Goal: Transaction & Acquisition: Purchase product/service

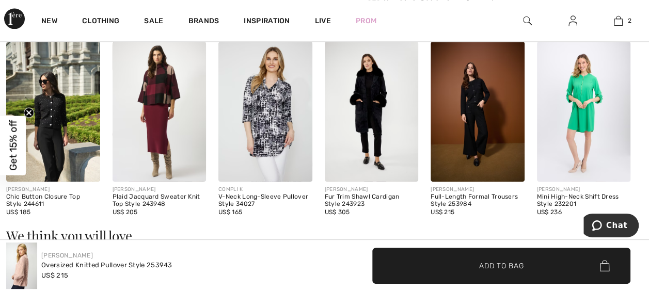
scroll to position [700, 0]
click at [171, 113] on img at bounding box center [160, 111] width 94 height 140
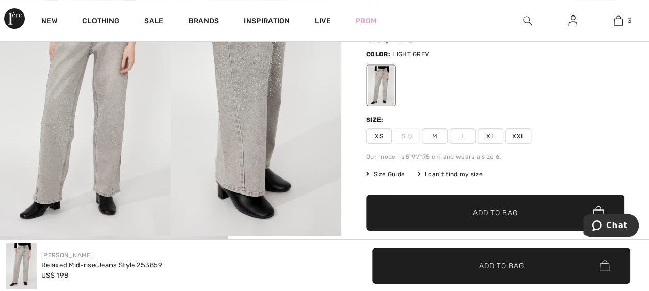
scroll to position [122, 0]
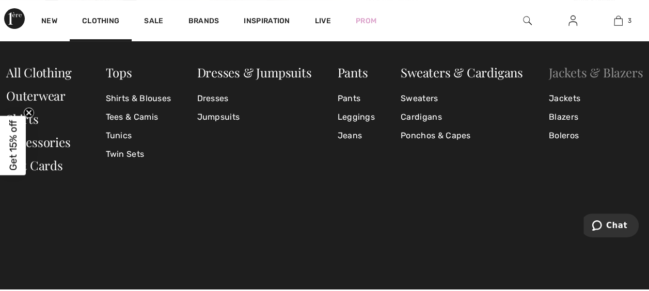
click at [577, 79] on link "Jackets & Blazers" at bounding box center [596, 72] width 94 height 17
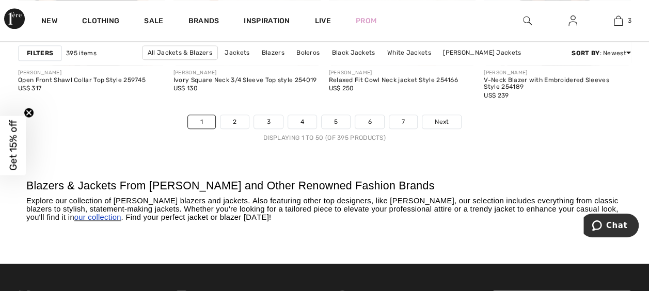
scroll to position [4384, 0]
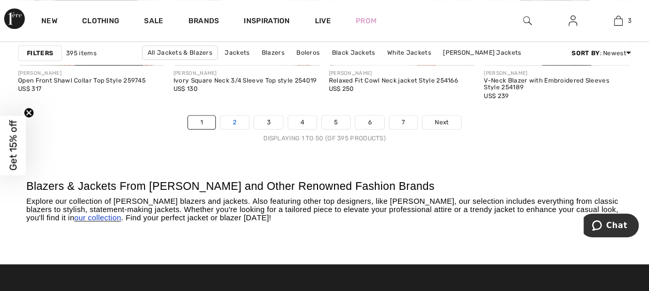
click at [229, 129] on link "2" at bounding box center [235, 122] width 28 height 13
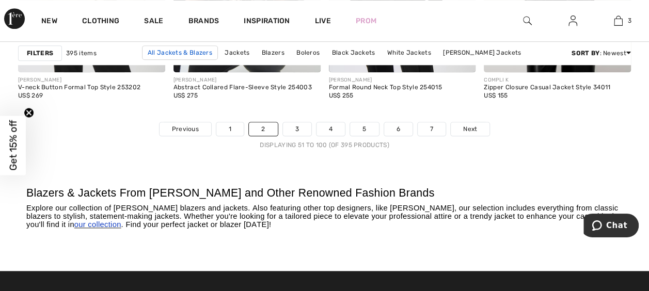
scroll to position [4386, 0]
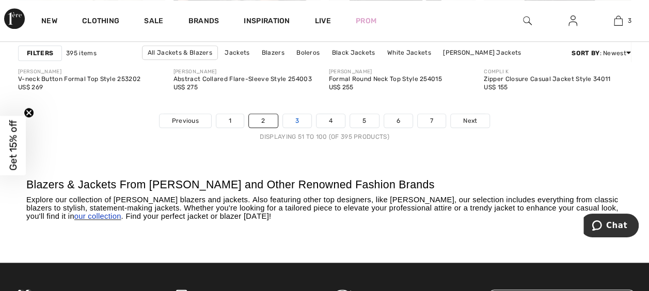
click at [295, 120] on link "3" at bounding box center [297, 120] width 28 height 13
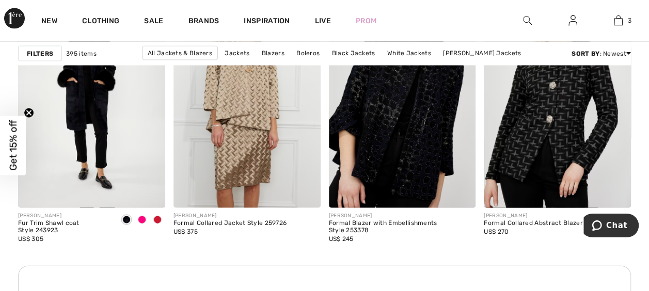
scroll to position [1048, 0]
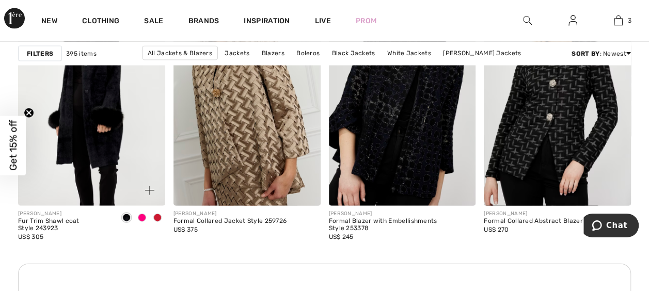
click at [104, 136] on img at bounding box center [91, 96] width 147 height 221
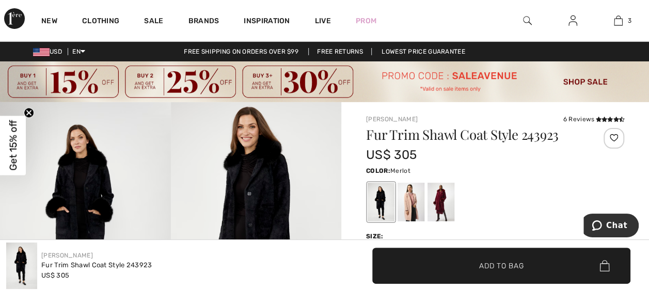
click at [447, 209] on div at bounding box center [441, 202] width 27 height 39
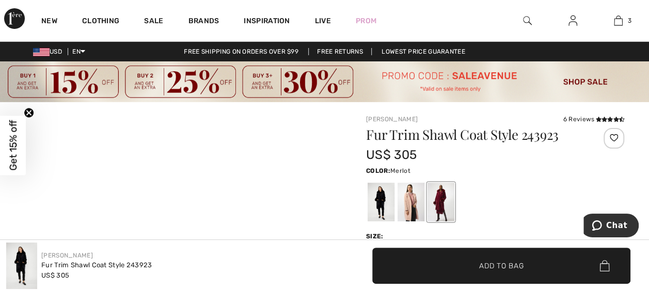
scroll to position [73, 0]
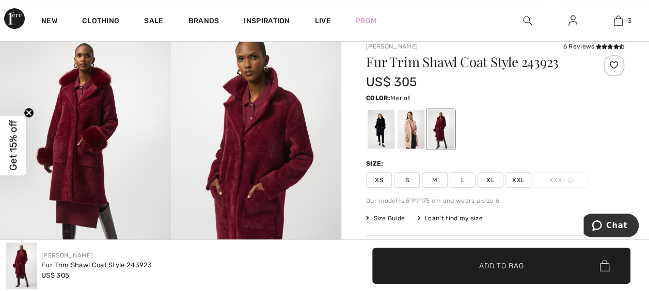
click at [489, 181] on span "XL" at bounding box center [491, 180] width 26 height 15
click at [480, 261] on span "Add to Bag" at bounding box center [501, 265] width 44 height 11
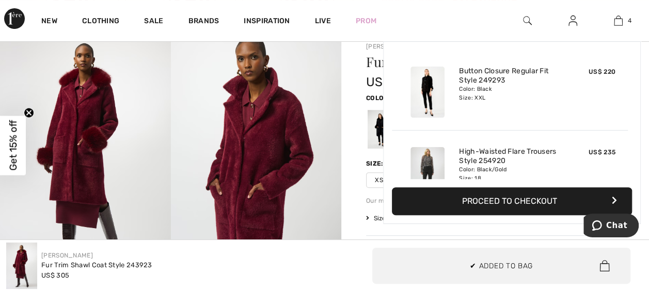
scroll to position [192, 0]
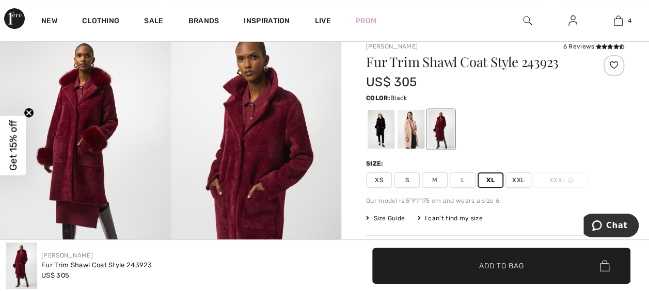
click at [380, 123] on div at bounding box center [381, 129] width 27 height 39
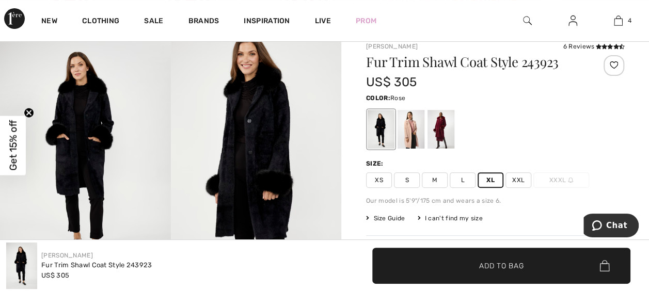
click at [403, 136] on div at bounding box center [411, 129] width 27 height 39
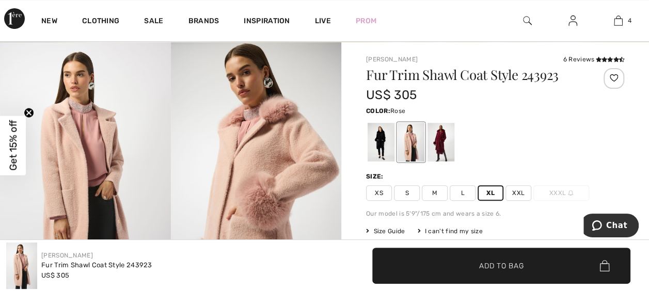
scroll to position [0, 0]
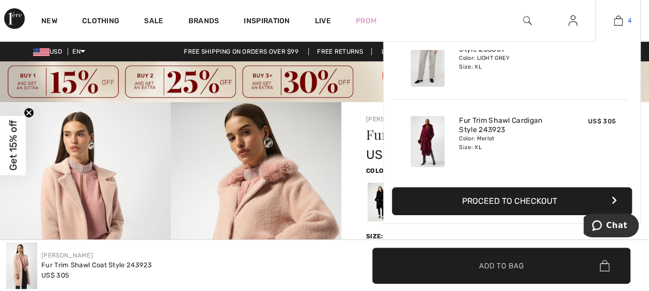
click at [618, 23] on img at bounding box center [618, 20] width 9 height 12
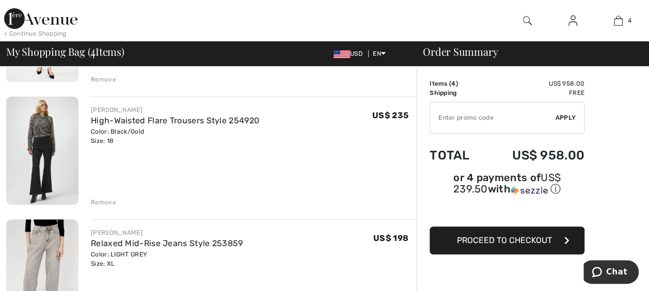
scroll to position [201, 0]
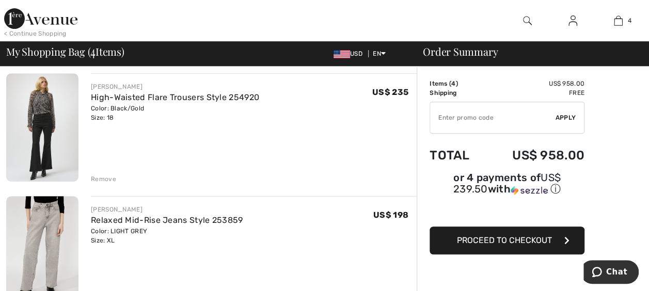
click at [104, 177] on div "Remove" at bounding box center [103, 179] width 25 height 9
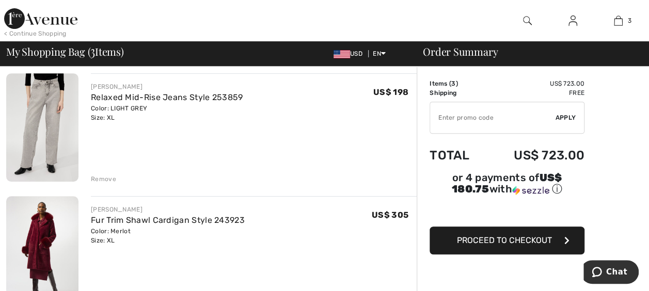
click at [496, 231] on button "Proceed to Checkout" at bounding box center [507, 241] width 155 height 28
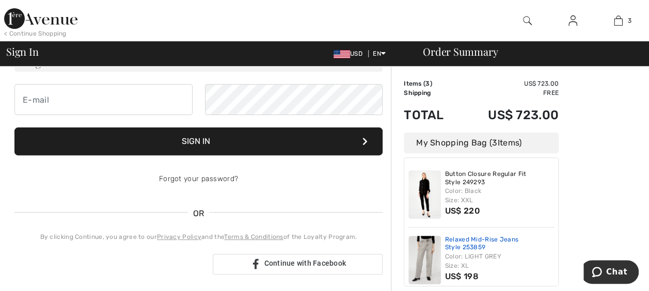
scroll to position [88, 0]
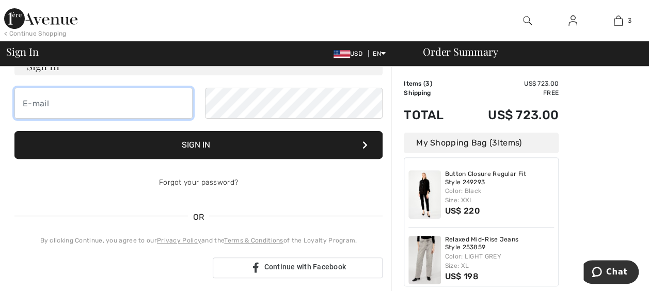
type input "pkerr@victoria.com"
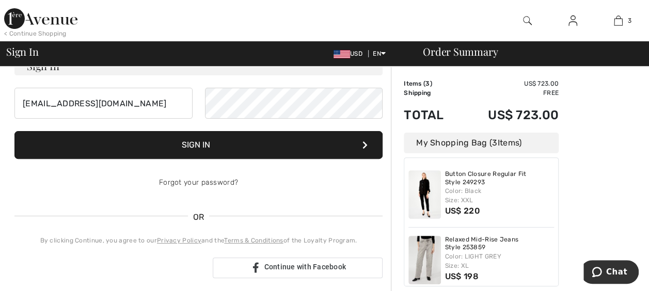
click at [349, 143] on button "Sign In" at bounding box center [198, 145] width 368 height 28
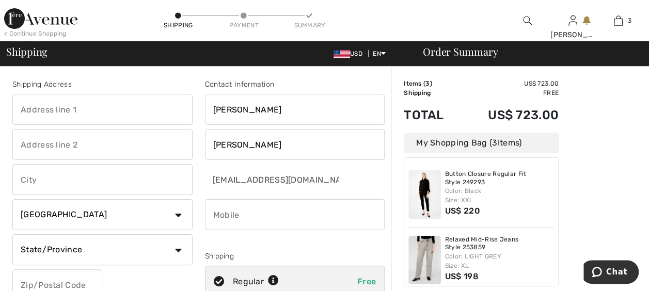
click at [60, 114] on input "text" at bounding box center [102, 109] width 180 height 31
type input "55 Water Street - Victoria’s Secret"
type input "[US_STATE]"
select select "US"
select select "NY"
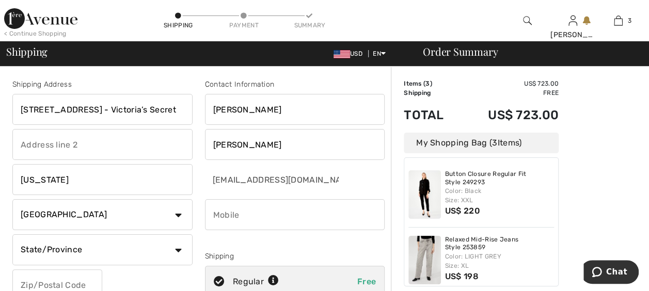
type input "10041"
type input "3472877252"
click at [239, 148] on input "Kelly" at bounding box center [295, 144] width 180 height 31
type input "[PERSON_NAME]"
type input "Victorias Secret"
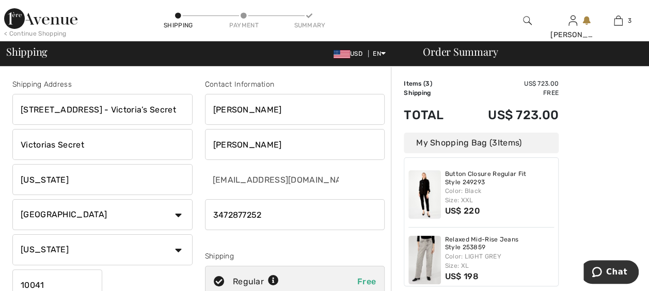
type input "Kelly-Kerr"
click at [109, 145] on input "Victorias Secret" at bounding box center [102, 144] width 180 height 31
type input "V"
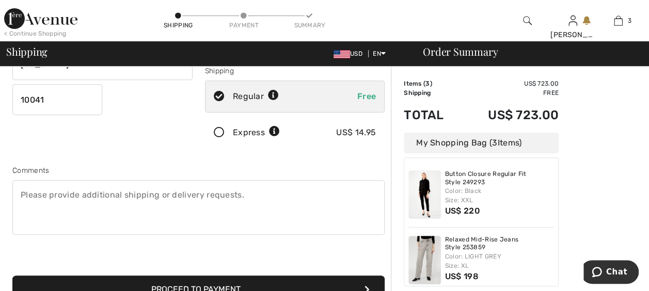
scroll to position [221, 0]
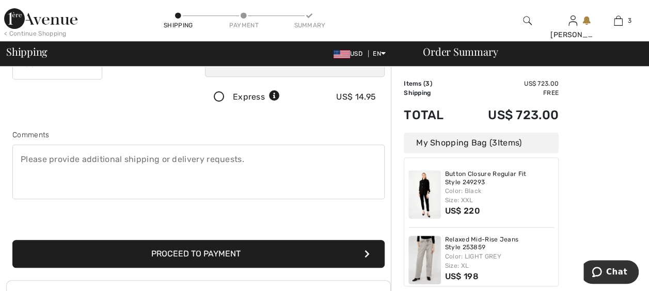
click at [147, 158] on textarea at bounding box center [198, 172] width 372 height 55
type textarea "Please be sure to include Victoria's Secret on the mailing address . THank you"
click at [163, 254] on button "Proceed to Payment" at bounding box center [198, 254] width 372 height 28
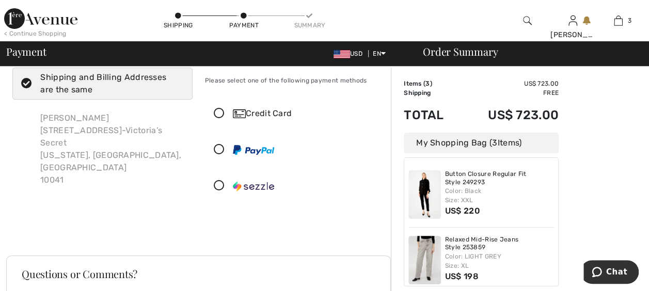
scroll to position [27, 0]
click at [219, 180] on icon at bounding box center [219, 185] width 27 height 11
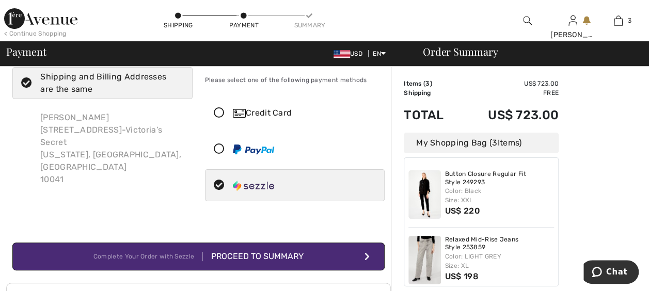
click at [303, 256] on button "Complete Your Order with Sezzle Proceed to Summary" at bounding box center [198, 257] width 372 height 28
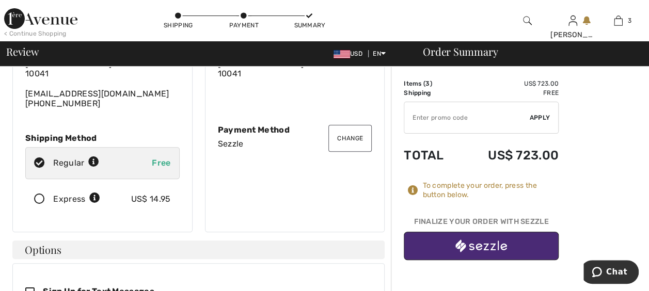
scroll to position [140, 0]
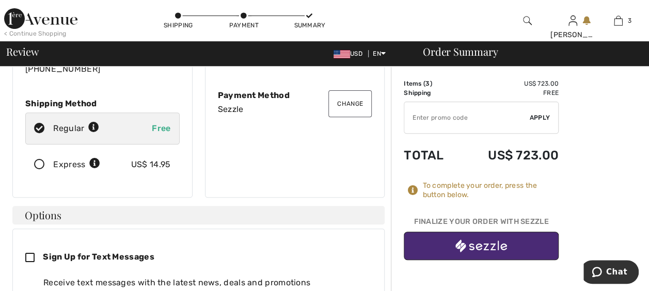
click at [487, 251] on img "button" at bounding box center [482, 246] width 52 height 13
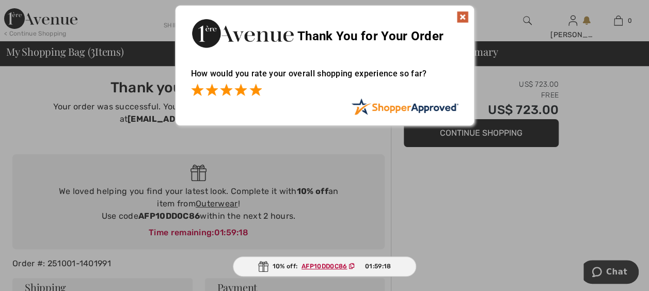
click at [255, 90] on span at bounding box center [255, 90] width 12 height 12
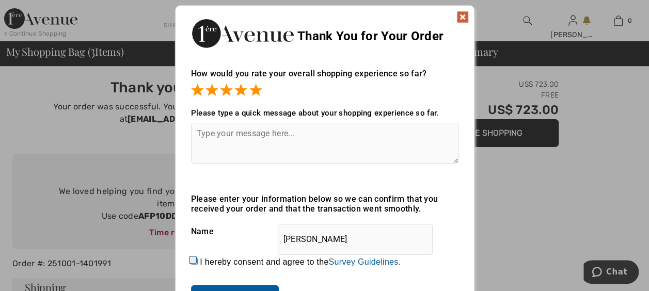
click at [193, 258] on input "I hereby consent and agree to the By submitting a review, you grant permission …" at bounding box center [194, 261] width 7 height 7
checkbox input "true"
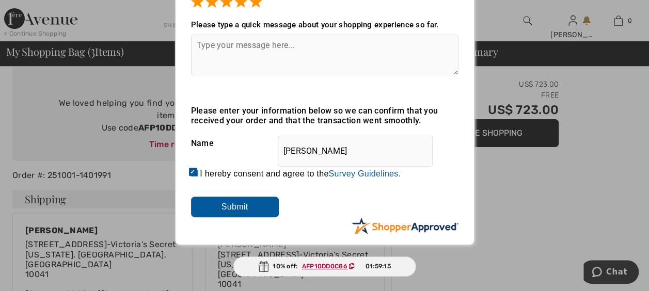
scroll to position [89, 0]
click at [228, 215] on input "Submit" at bounding box center [235, 206] width 88 height 21
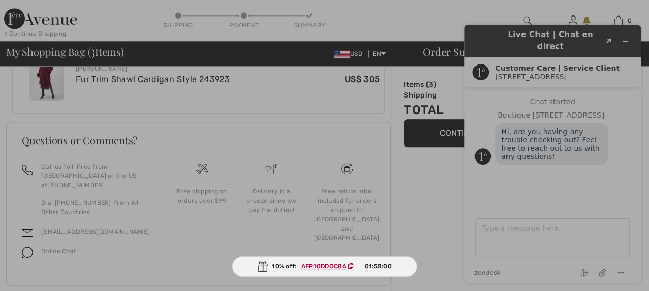
scroll to position [0, 0]
